Goal: Task Accomplishment & Management: Manage account settings

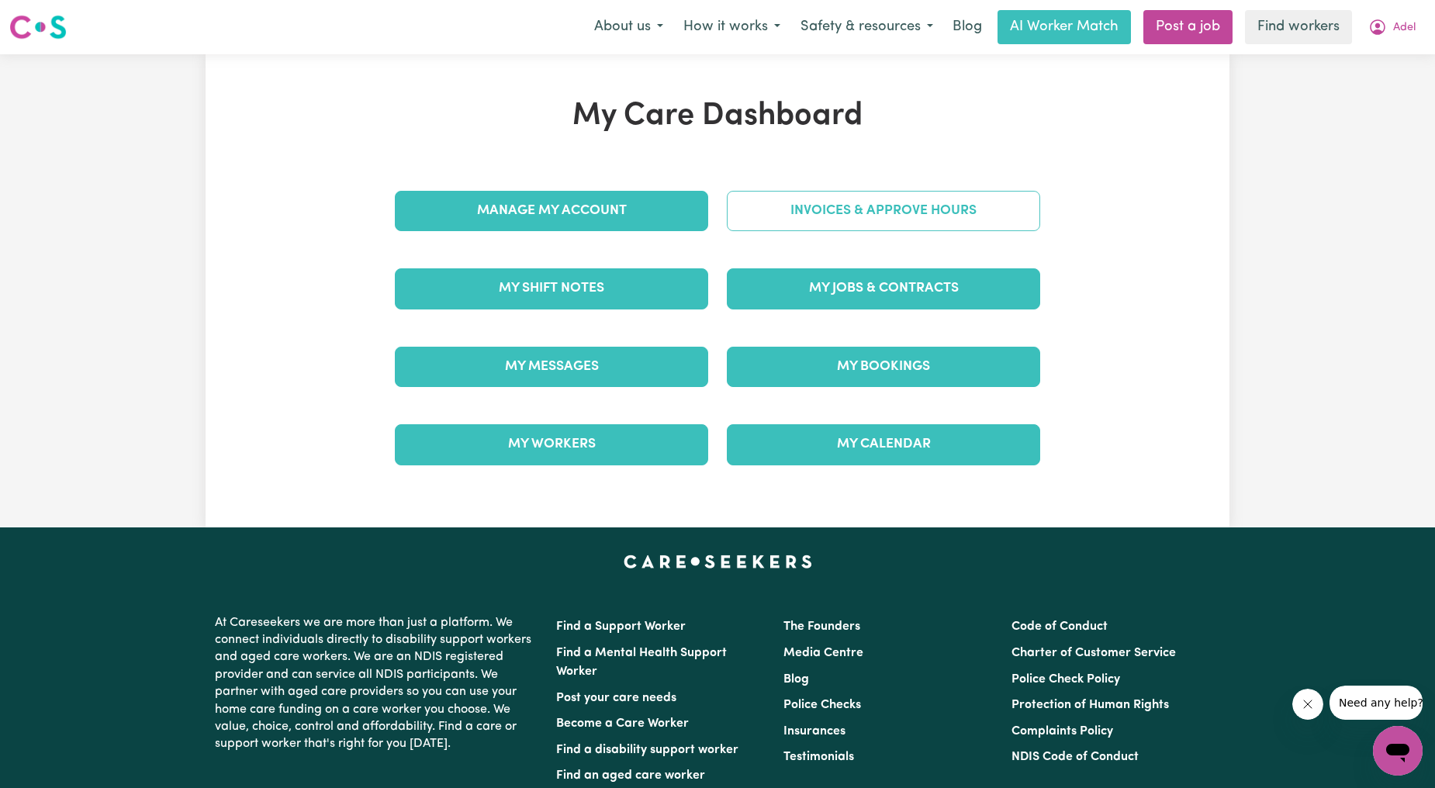
drag, startPoint x: 0, startPoint y: 0, endPoint x: 843, endPoint y: 191, distance: 864.5
click at [843, 191] on div "My Care Dashboard Manage My Account Invoices & Approve Hours My Shift Notes My …" at bounding box center [717, 291] width 683 height 386
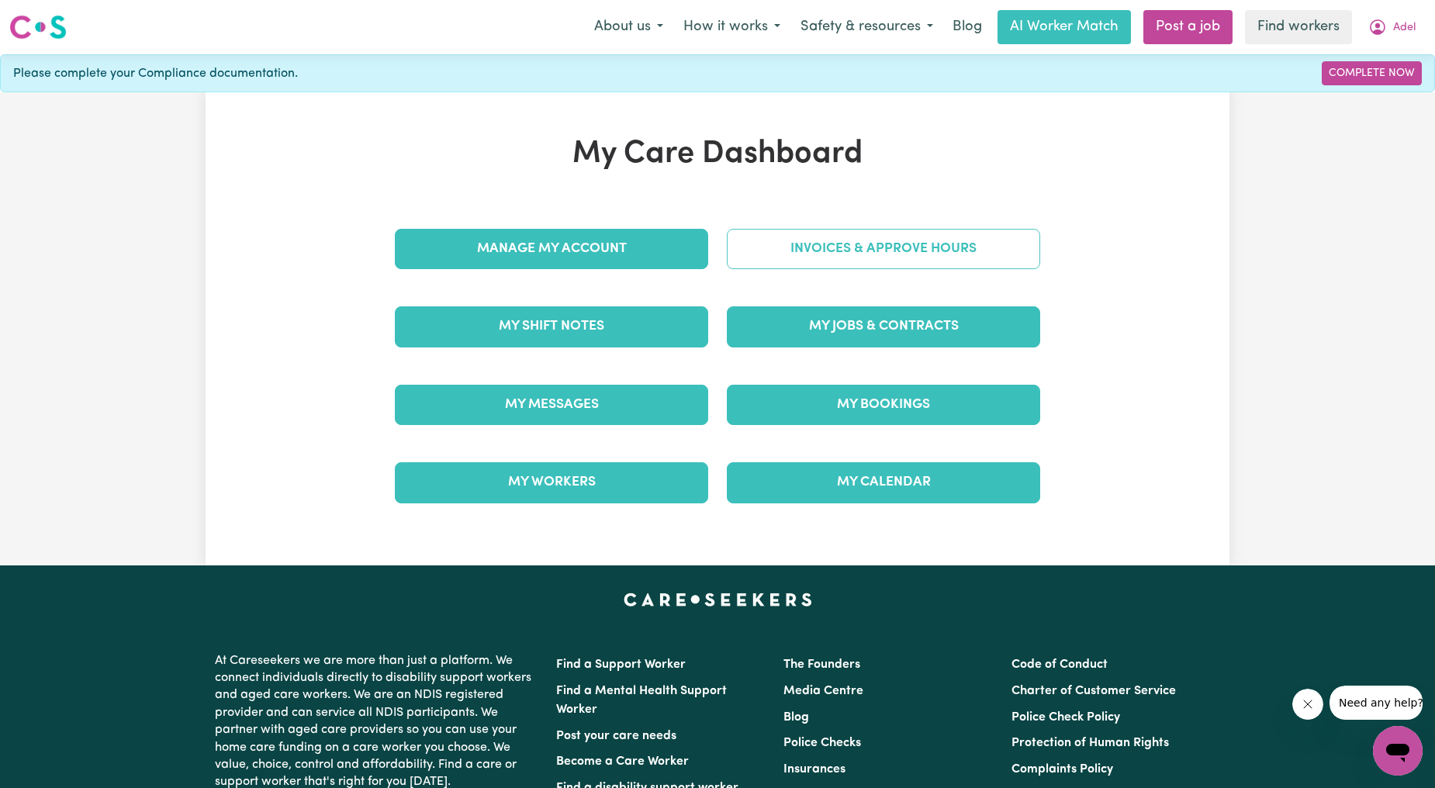
click at [858, 253] on link "Invoices & Approve Hours" at bounding box center [883, 249] width 313 height 40
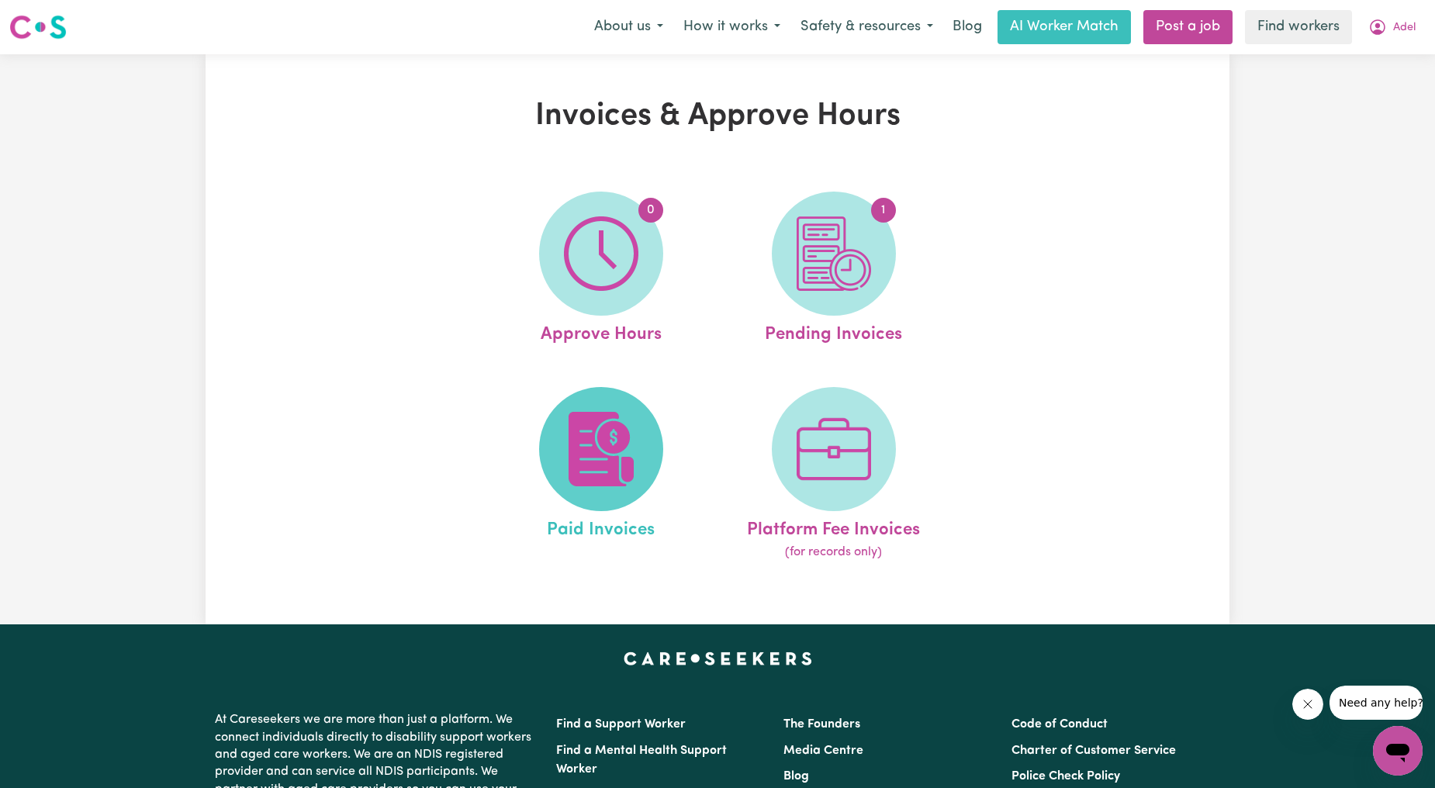
click at [607, 422] on img at bounding box center [601, 449] width 74 height 74
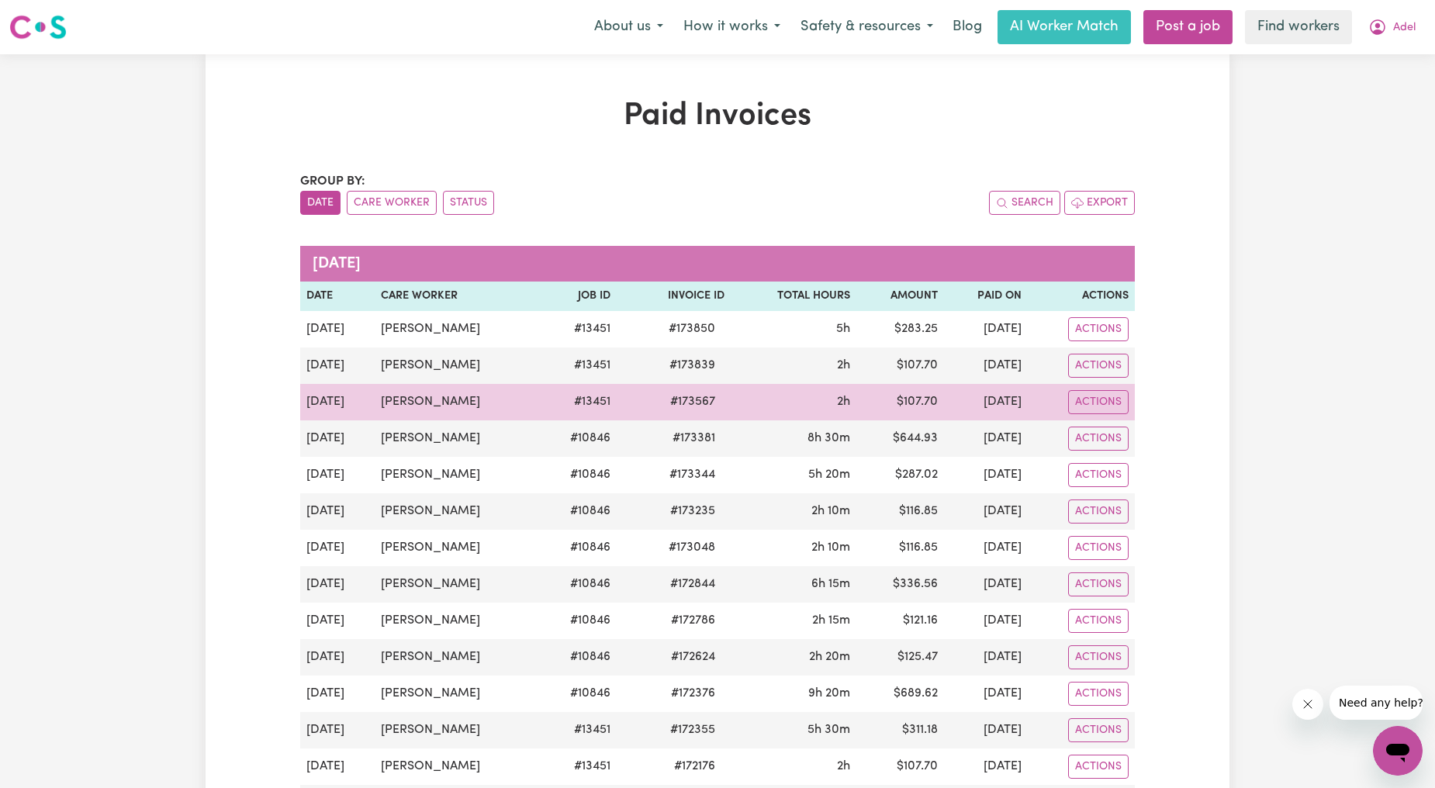
drag, startPoint x: 499, startPoint y: 404, endPoint x: 384, endPoint y: 406, distance: 114.8
click at [384, 406] on td "[PERSON_NAME]" at bounding box center [457, 402] width 164 height 36
click at [470, 419] on td "[PERSON_NAME]" at bounding box center [457, 402] width 164 height 36
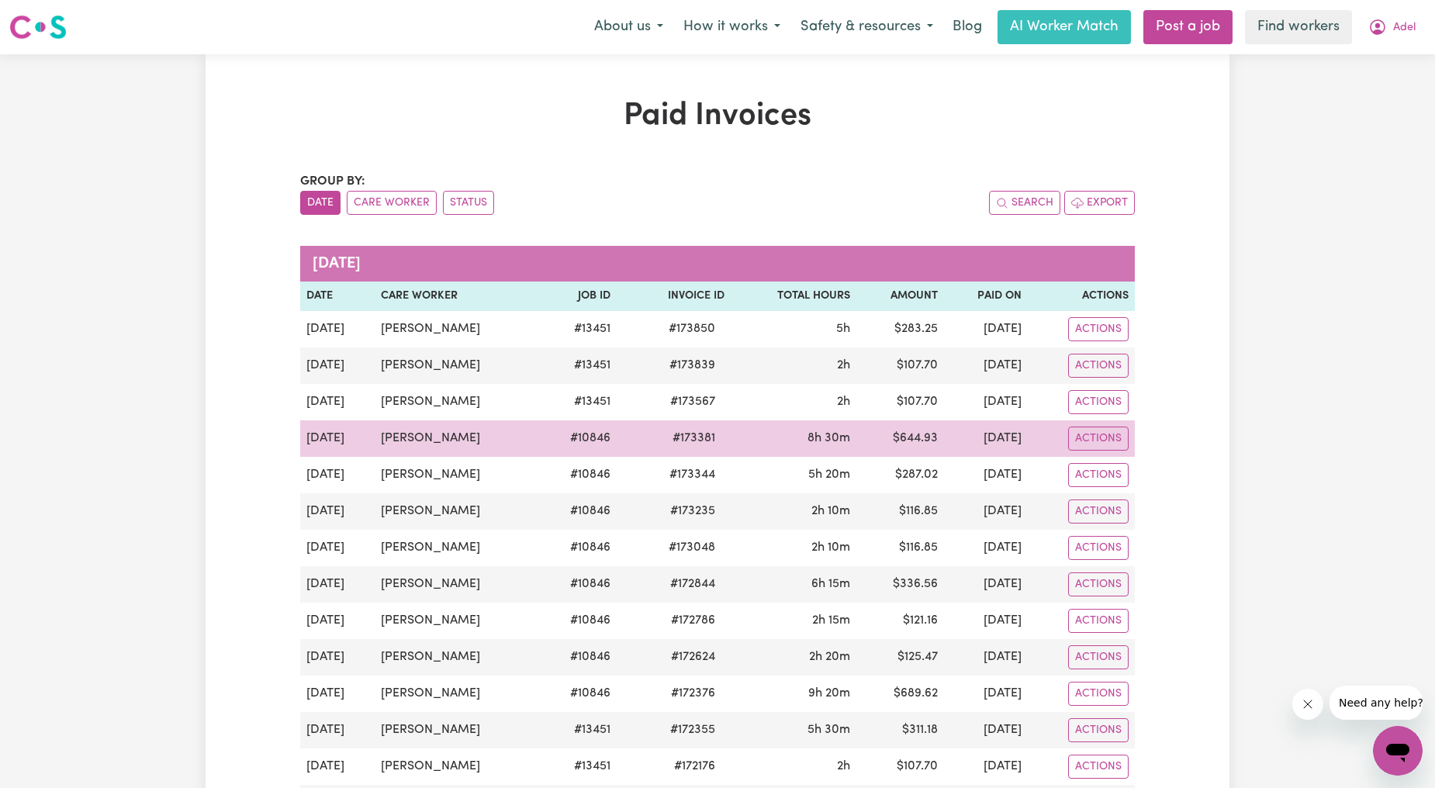
click at [495, 425] on td "[PERSON_NAME]" at bounding box center [457, 438] width 164 height 36
drag, startPoint x: 489, startPoint y: 435, endPoint x: 355, endPoint y: 436, distance: 133.4
click at [355, 436] on tr "[DATE] [PERSON_NAME] # 10846 # 173381 8h 30m $ 644.93 [DATE] Actions" at bounding box center [717, 438] width 835 height 36
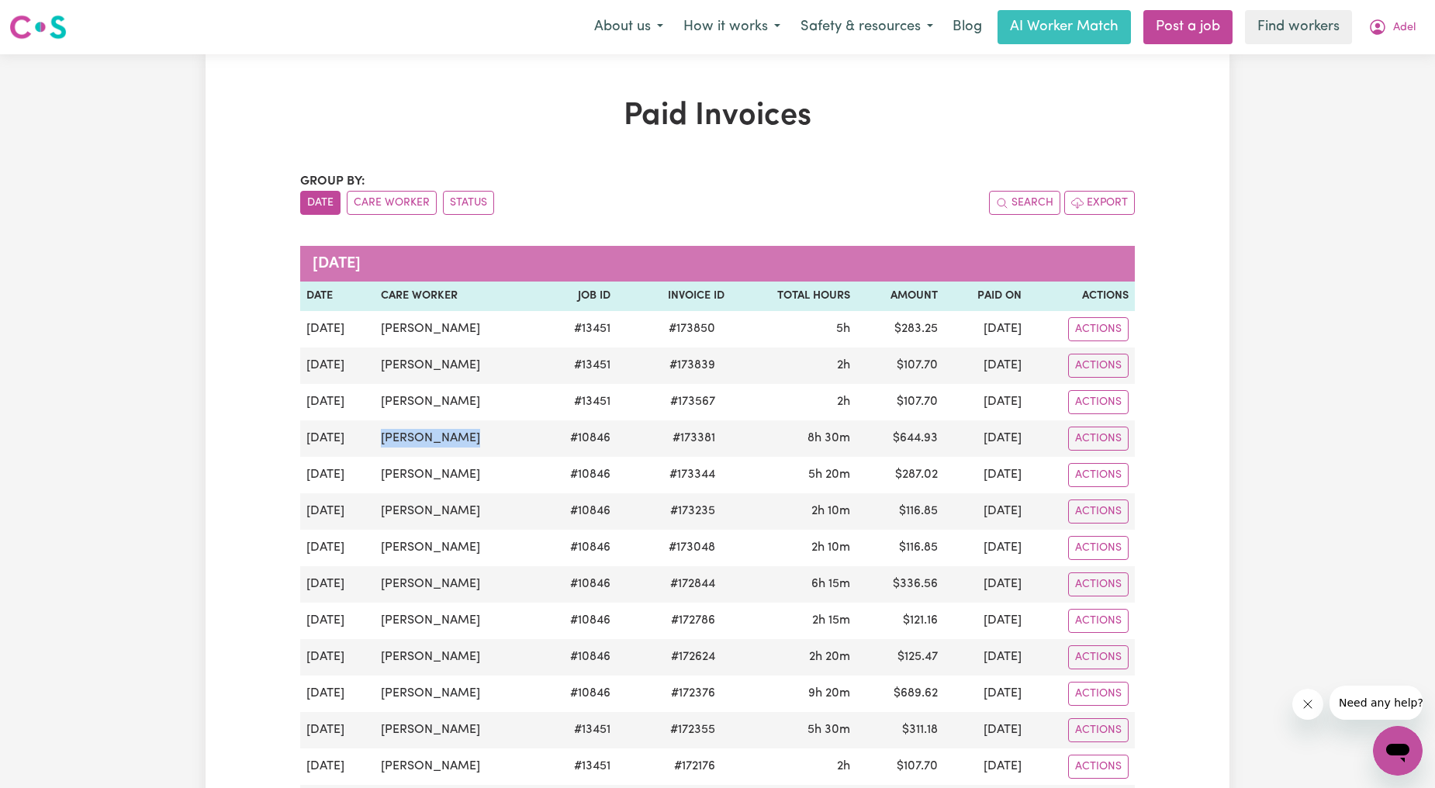
copy tr "[PERSON_NAME]"
click at [1396, 33] on span "Adel" at bounding box center [1404, 27] width 22 height 17
click at [1368, 92] on link "Logout" at bounding box center [1363, 88] width 123 height 29
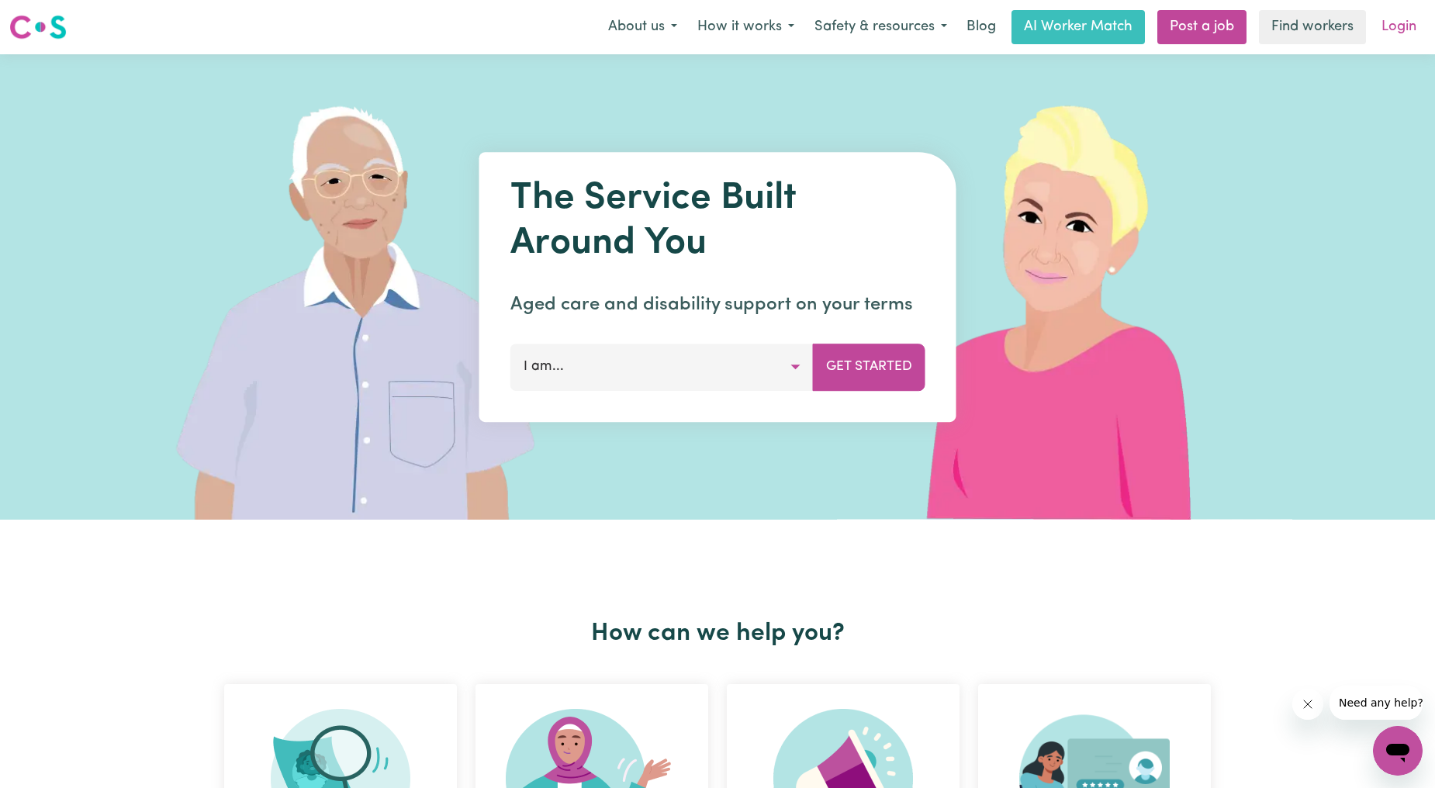
click at [1391, 35] on link "Login" at bounding box center [1399, 27] width 54 height 34
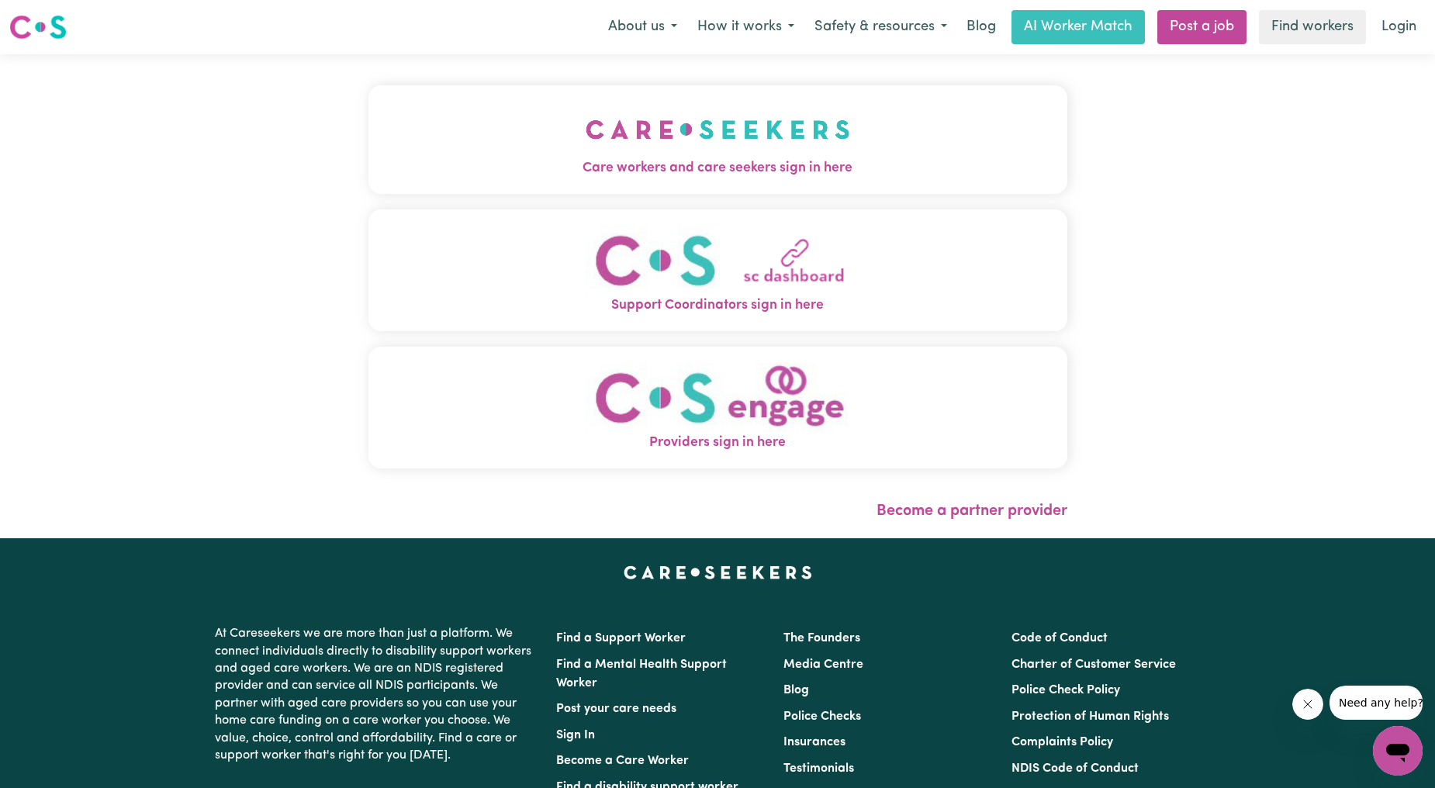
click at [657, 132] on button "Care workers and care seekers sign in here" at bounding box center [717, 139] width 699 height 109
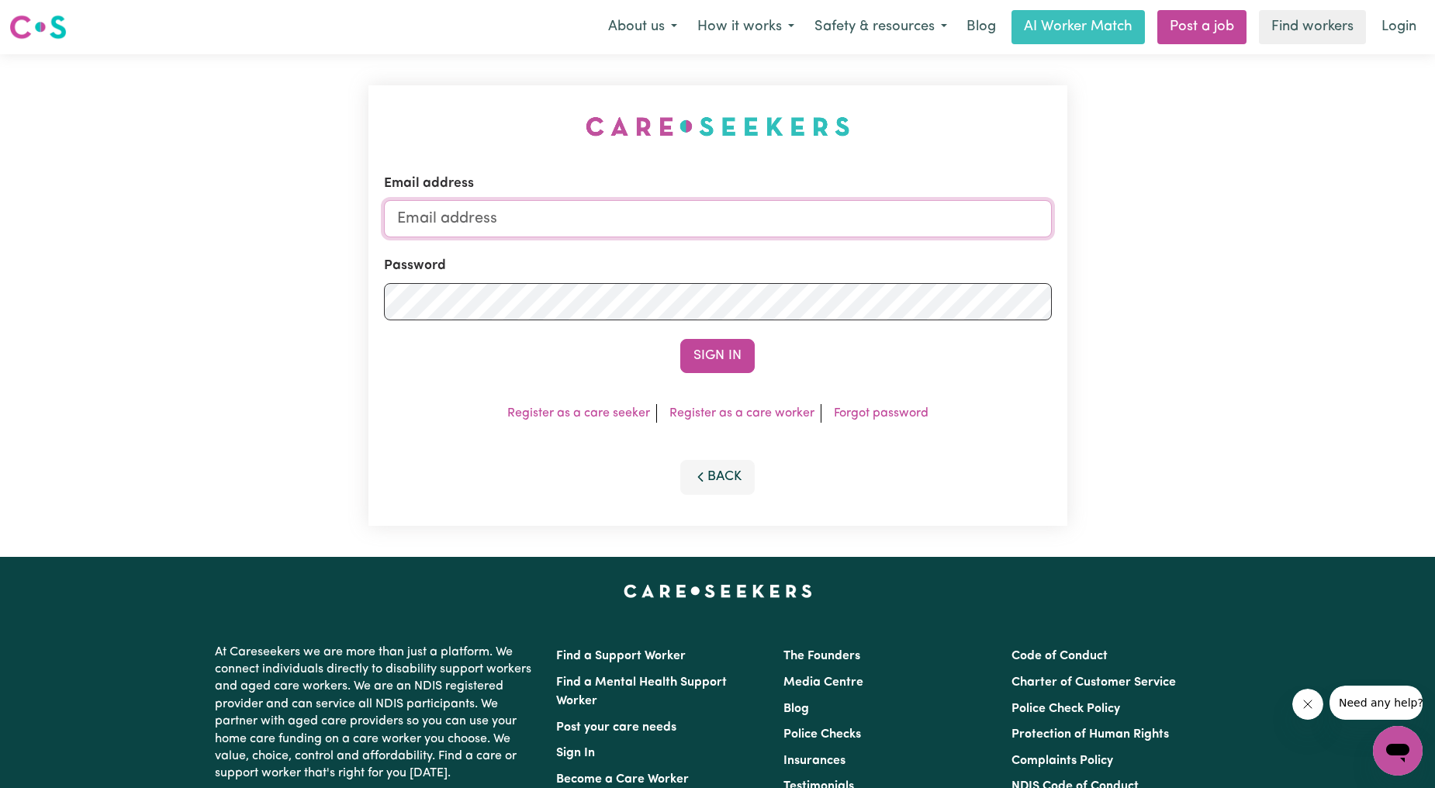
click at [655, 214] on input "Email address" at bounding box center [718, 218] width 668 height 37
drag, startPoint x: 476, startPoint y: 227, endPoint x: 610, endPoint y: 244, distance: 135.3
click at [610, 244] on form "Email address [EMAIL_ADDRESS][PERSON_NAME][DOMAIN_NAME] Password Sign In" at bounding box center [718, 273] width 668 height 199
click at [469, 226] on input "[EMAIL_ADDRESS][PERSON_NAME][DOMAIN_NAME]" at bounding box center [718, 218] width 668 height 37
drag, startPoint x: 476, startPoint y: 225, endPoint x: 832, endPoint y: 235, distance: 356.2
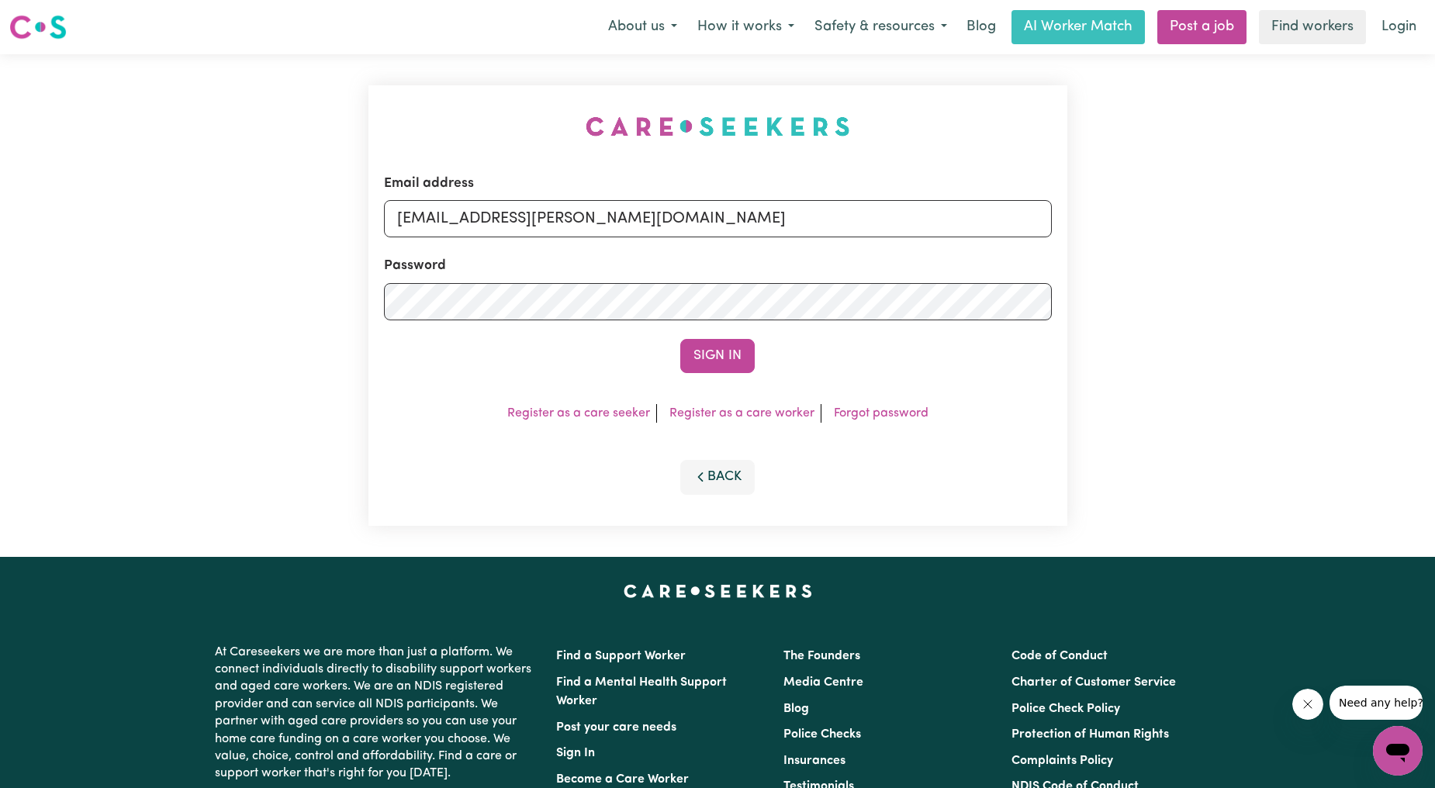
click at [832, 235] on input "[EMAIL_ADDRESS][PERSON_NAME][DOMAIN_NAME]" at bounding box center [718, 218] width 668 height 37
type input "[EMAIL_ADDRESS][DOMAIN_NAME]"
click at [749, 345] on button "Sign In" at bounding box center [717, 356] width 74 height 34
